Goal: Task Accomplishment & Management: Complete application form

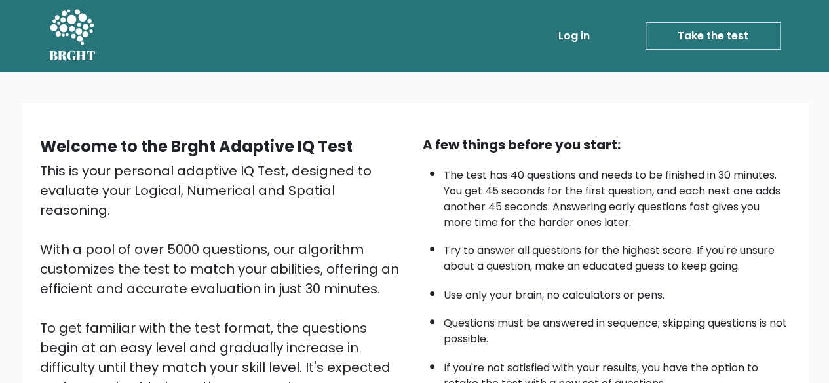
scroll to position [216, 0]
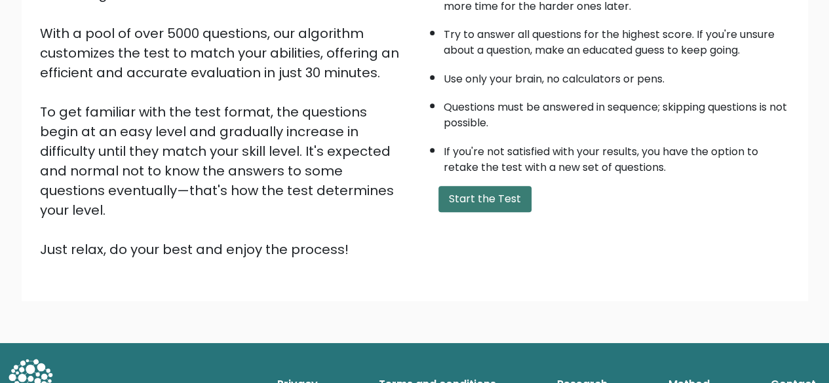
click at [463, 189] on button "Start the Test" at bounding box center [484, 199] width 93 height 26
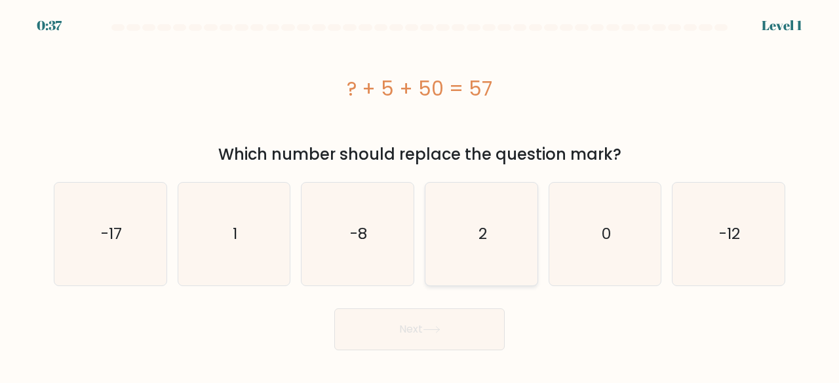
click at [484, 215] on icon "2" at bounding box center [481, 234] width 103 height 103
click at [420, 195] on input "d. 2" at bounding box center [419, 193] width 1 height 3
radio input "true"
click at [448, 321] on button "Next" at bounding box center [419, 330] width 170 height 42
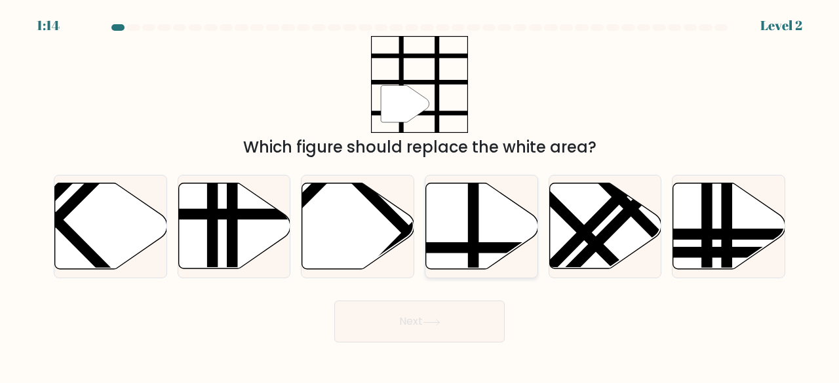
click at [484, 218] on icon at bounding box center [482, 227] width 112 height 86
click at [420, 195] on input "d." at bounding box center [419, 193] width 1 height 3
radio input "true"
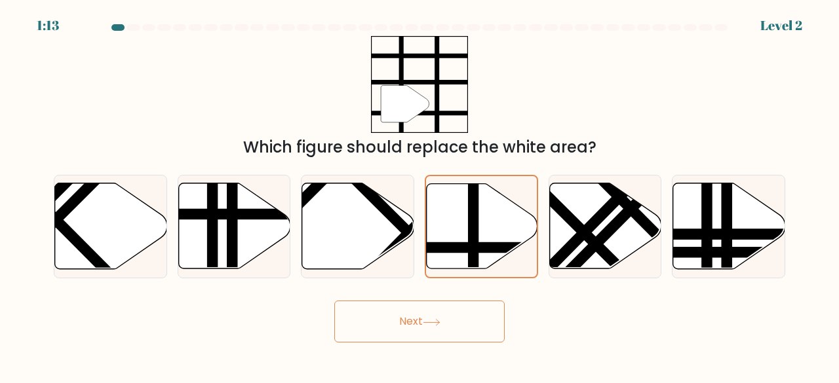
click at [459, 327] on button "Next" at bounding box center [419, 322] width 170 height 42
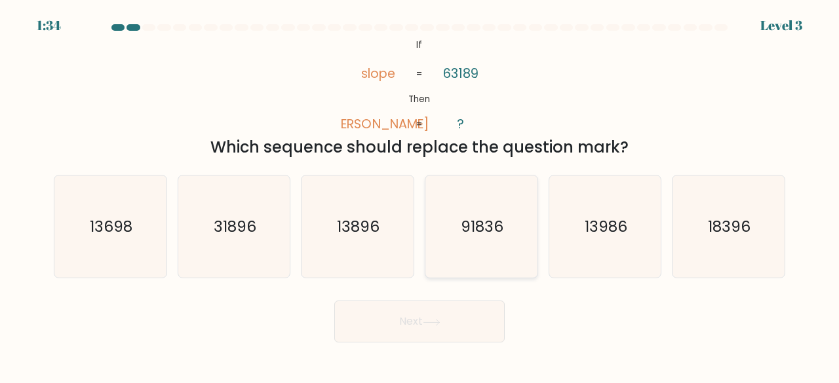
click at [505, 223] on icon "91836" at bounding box center [481, 227] width 103 height 103
click at [420, 195] on input "d. 91836" at bounding box center [419, 193] width 1 height 3
radio input "true"
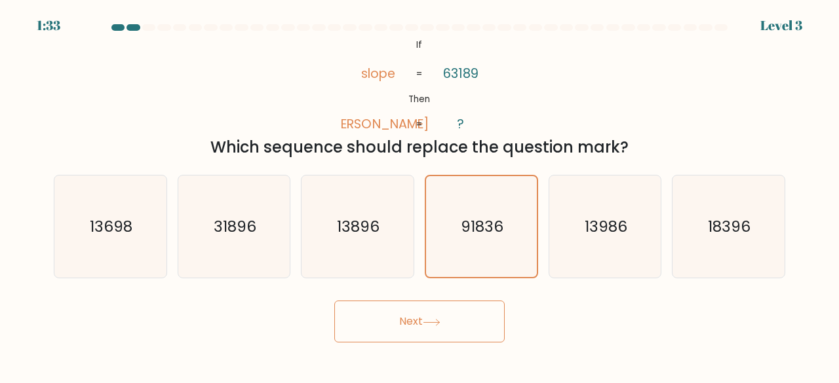
click at [435, 316] on button "Next" at bounding box center [419, 322] width 170 height 42
